Goal: Check status: Check status

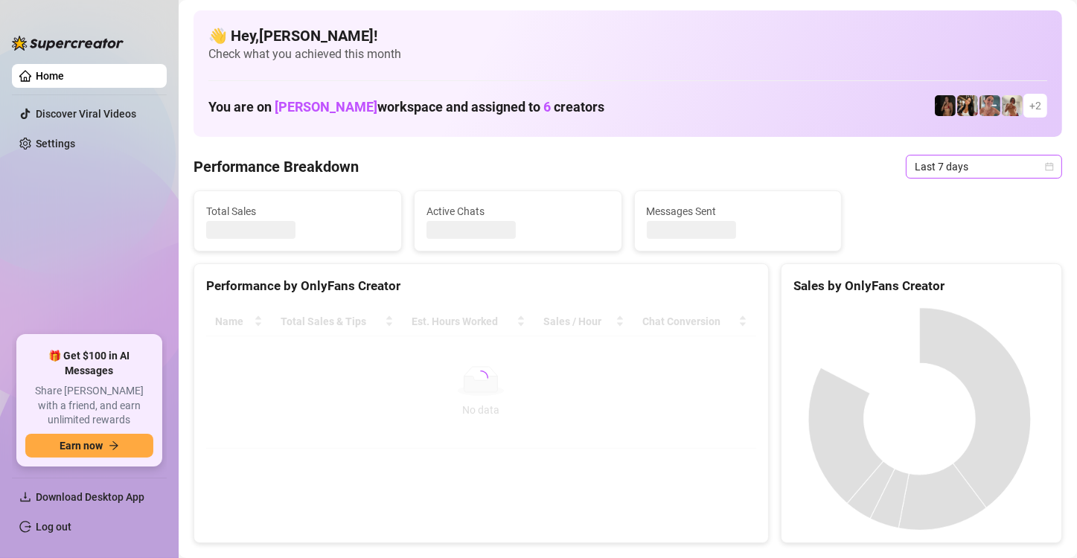
click at [1042, 166] on div "Last 7 days" at bounding box center [984, 167] width 156 height 24
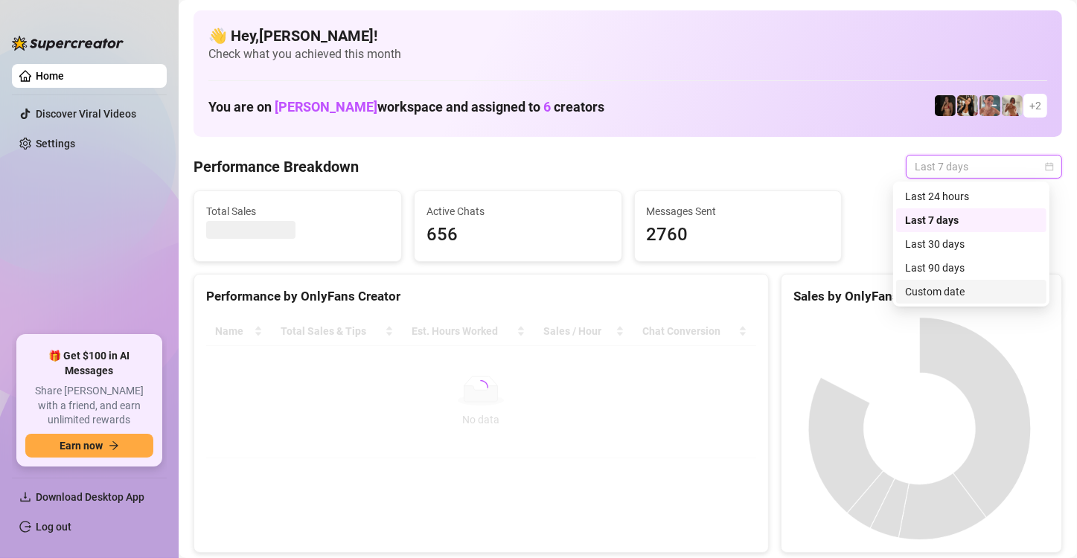
click at [1006, 286] on div "Custom date" at bounding box center [971, 292] width 132 height 16
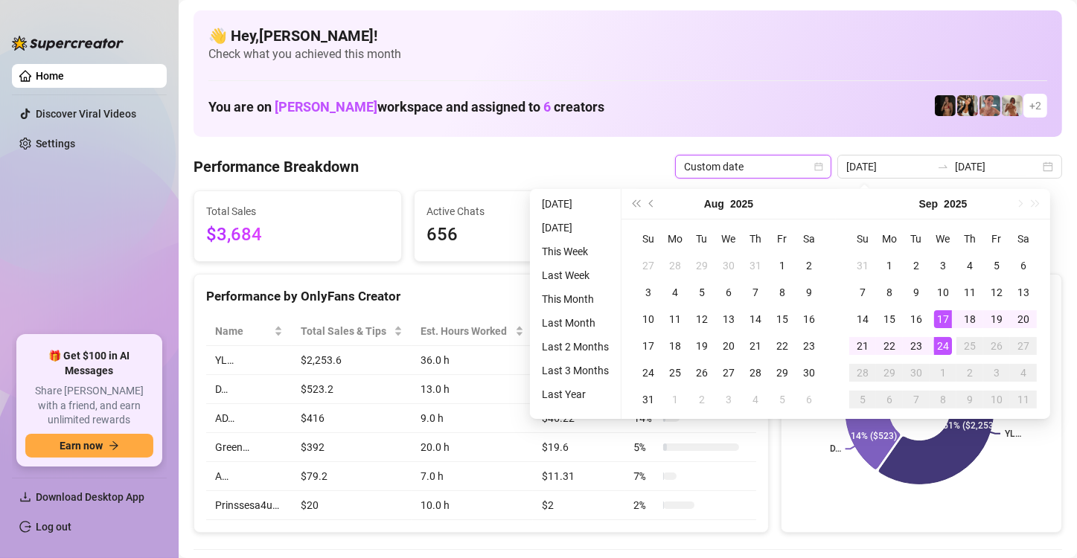
type input "[DATE]"
click at [939, 346] on div "24" at bounding box center [943, 346] width 18 height 18
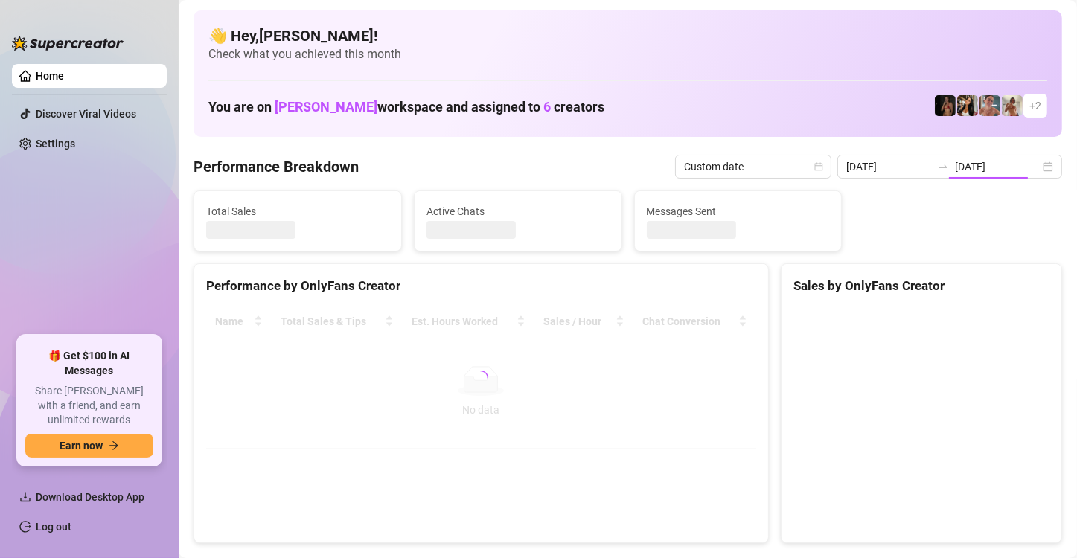
type input "[DATE]"
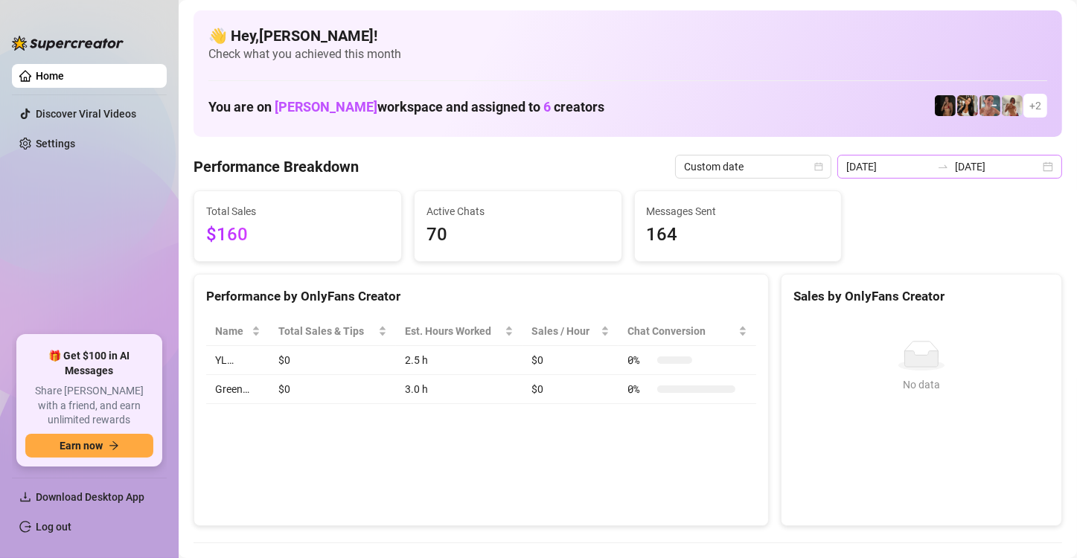
click at [1035, 167] on div "[DATE] [DATE]" at bounding box center [949, 167] width 225 height 24
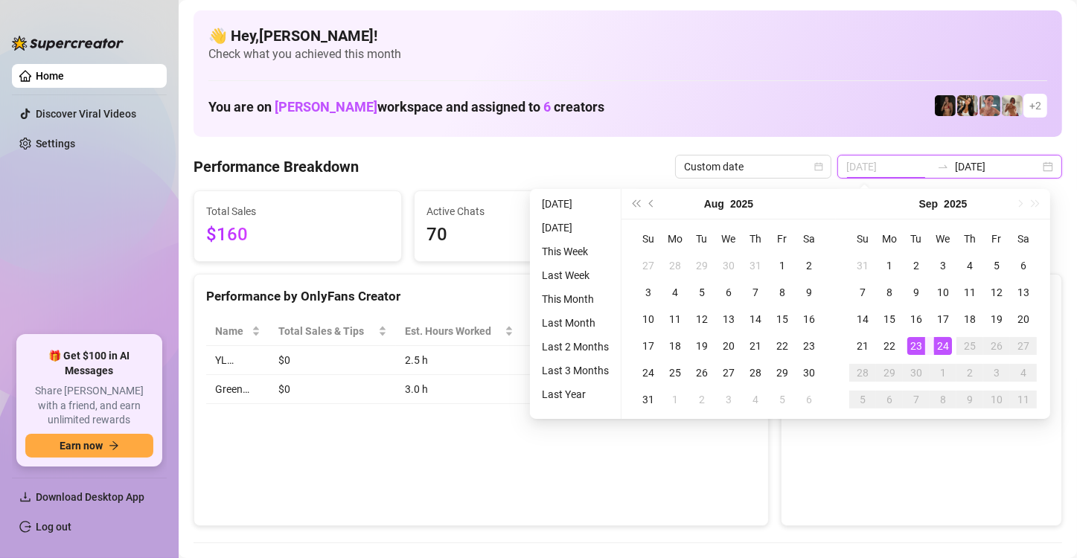
type input "[DATE]"
click at [920, 344] on div "23" at bounding box center [916, 346] width 18 height 18
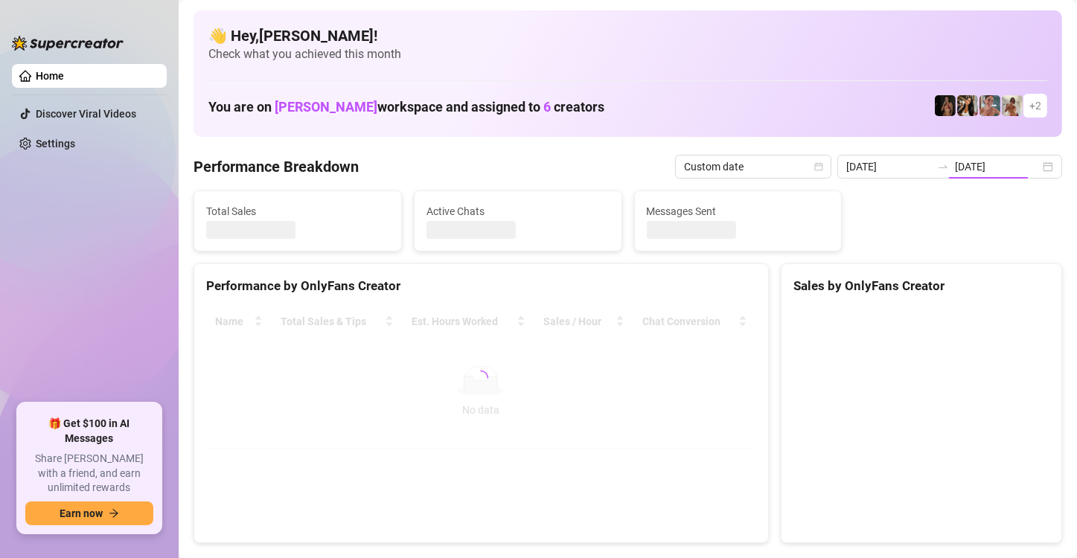
type input "[DATE]"
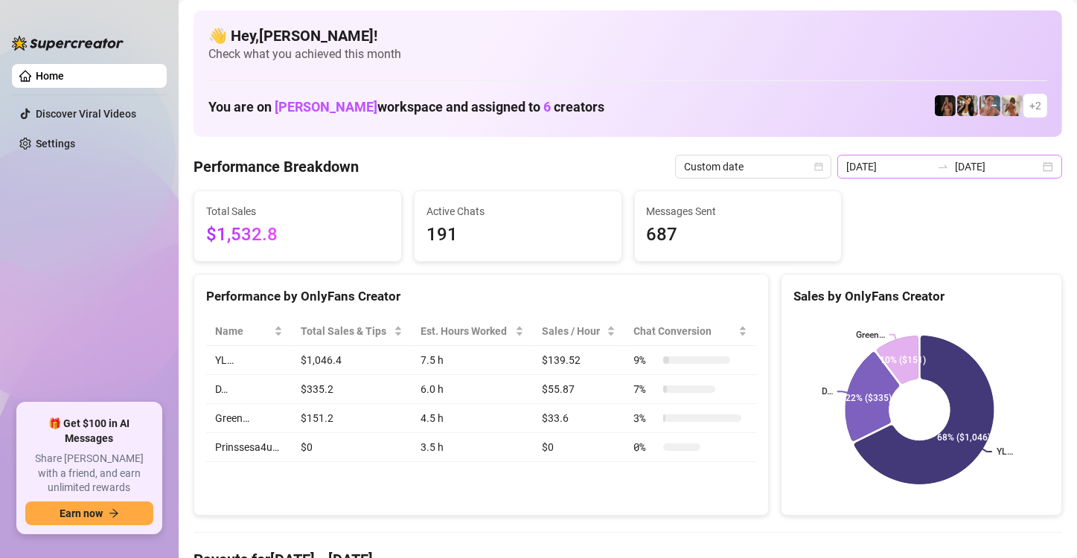
click at [1037, 168] on div "[DATE] [DATE]" at bounding box center [949, 167] width 225 height 24
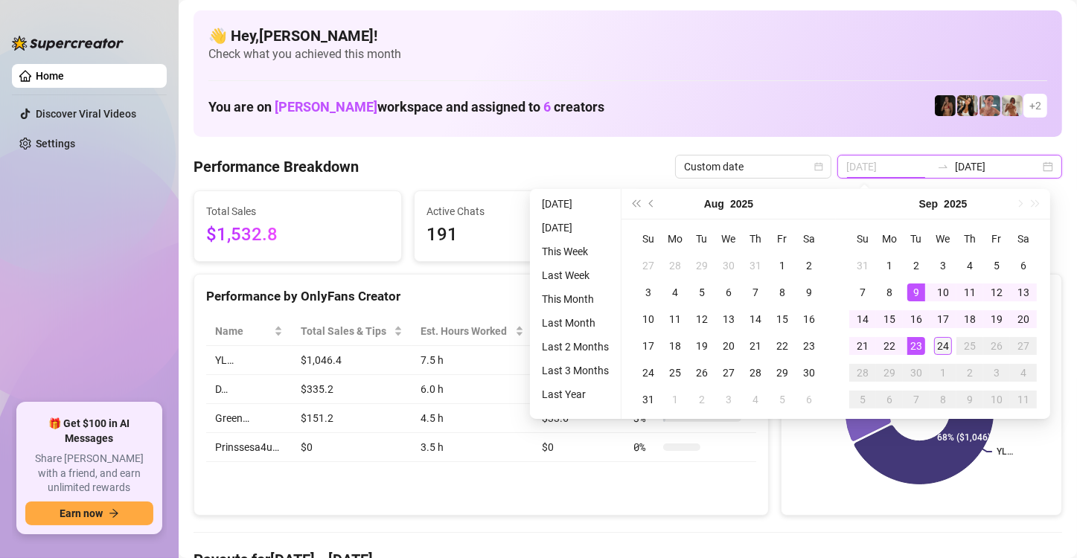
type input "[DATE]"
click at [935, 345] on div "24" at bounding box center [943, 346] width 18 height 18
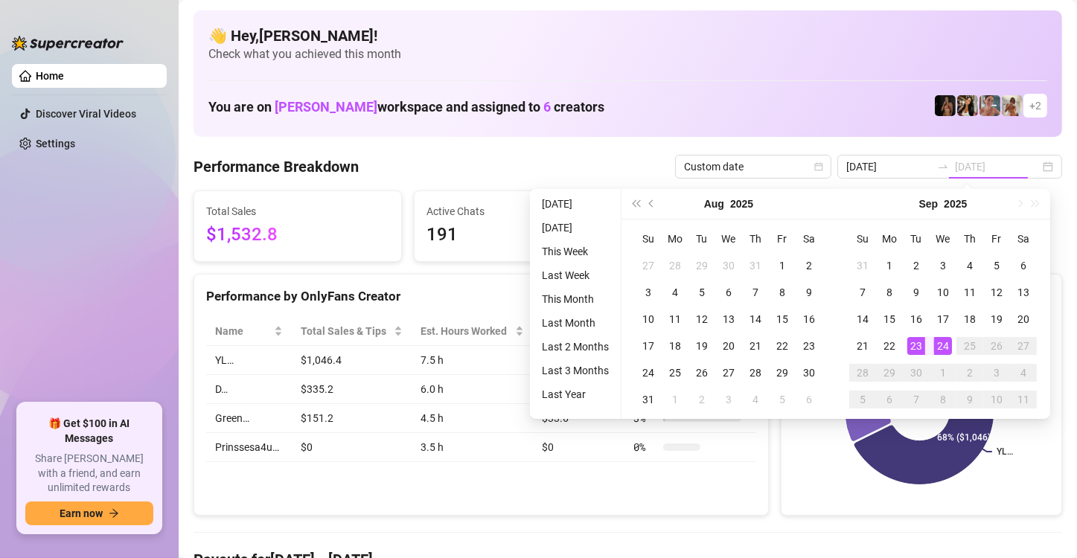
click at [937, 345] on div "24" at bounding box center [943, 346] width 18 height 18
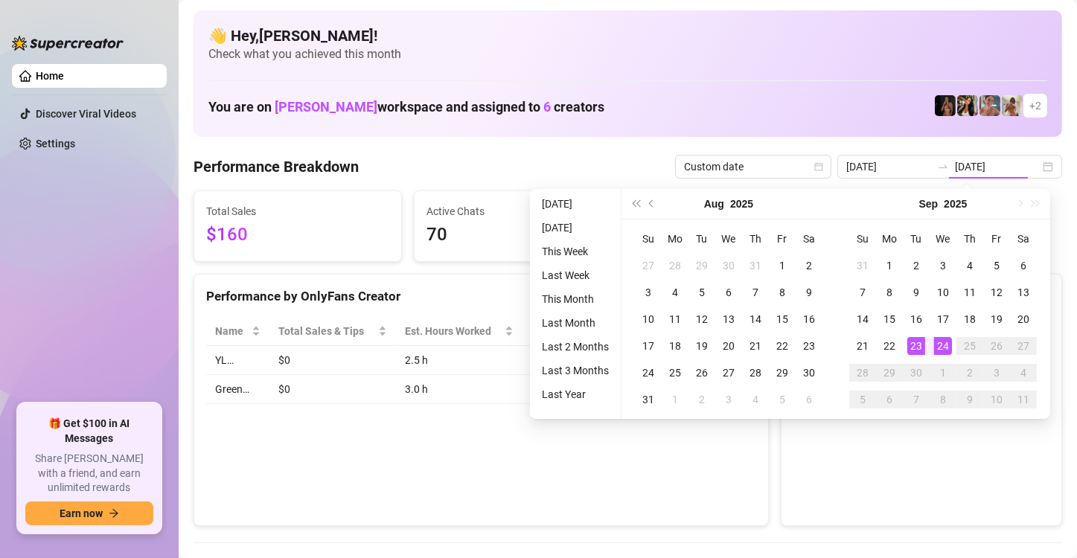
type input "[DATE]"
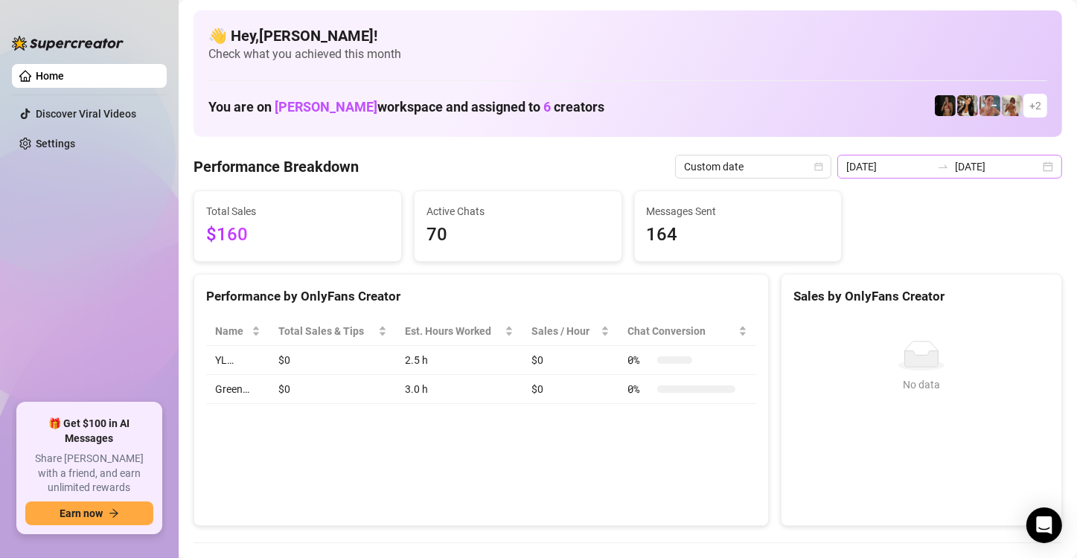
click at [1039, 164] on div "[DATE] [DATE]" at bounding box center [949, 167] width 225 height 24
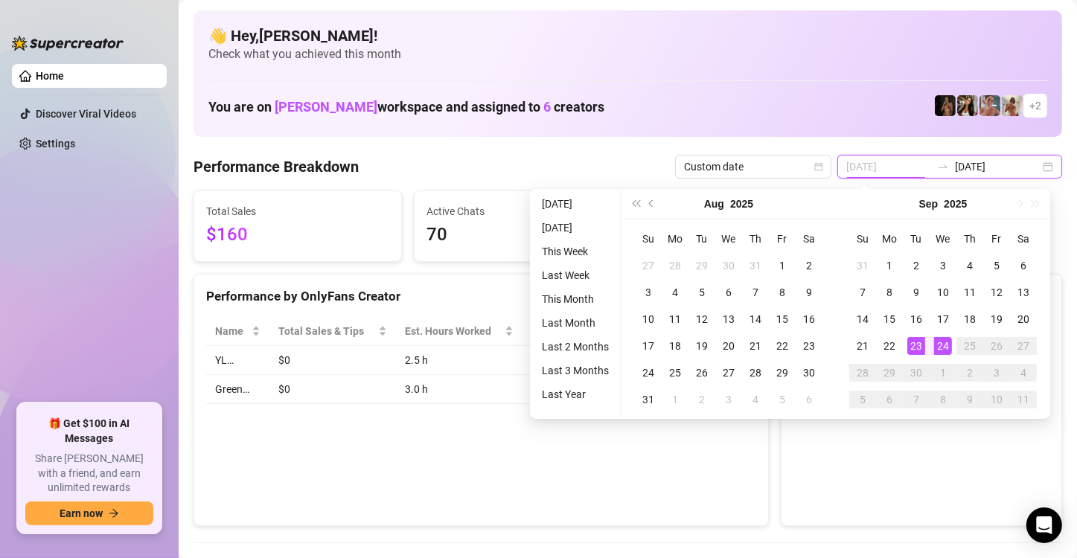
type input "[DATE]"
click at [776, 162] on span "Custom date" at bounding box center [753, 167] width 138 height 22
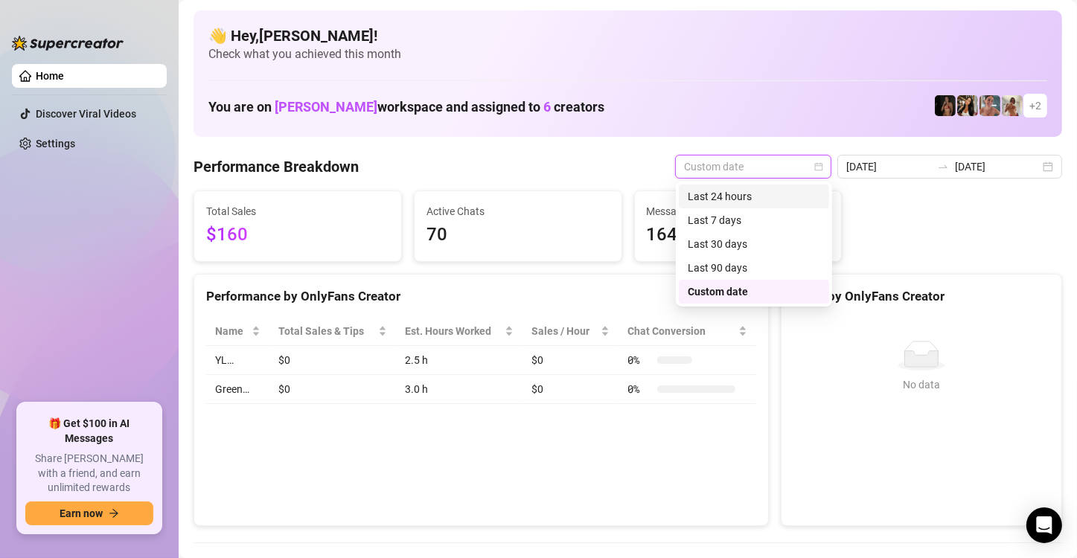
click at [755, 193] on div "Last 24 hours" at bounding box center [754, 196] width 132 height 16
